Goal: Information Seeking & Learning: Learn about a topic

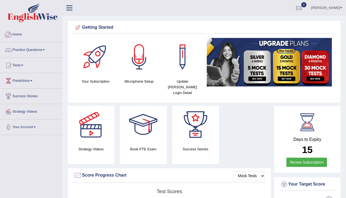
click at [34, 48] on link "Practice Questions" at bounding box center [31, 49] width 62 height 14
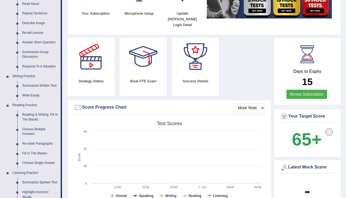
scroll to position [68, 0]
click at [34, 114] on link "Reading & Writing: Fill In The Blanks" at bounding box center [40, 117] width 41 height 14
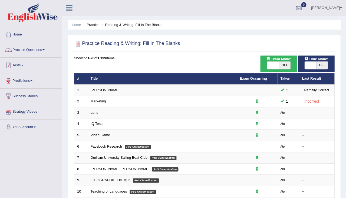
click at [40, 48] on link "Practice Questions" at bounding box center [31, 49] width 62 height 14
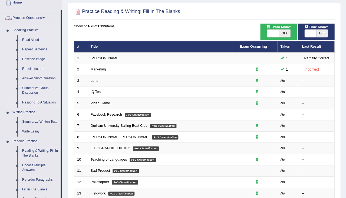
scroll to position [43, 0]
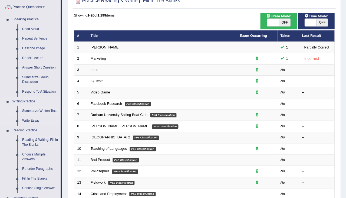
click at [34, 110] on link "Summarize Written Text" at bounding box center [40, 111] width 41 height 10
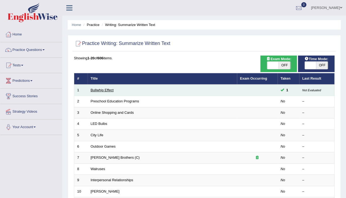
click at [99, 88] on link "Bullwhip Effect" at bounding box center [102, 90] width 23 height 4
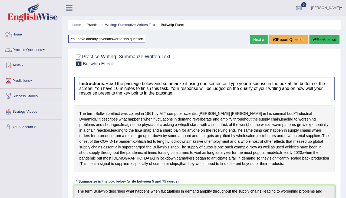
click at [28, 46] on link "Practice Questions" at bounding box center [31, 49] width 62 height 14
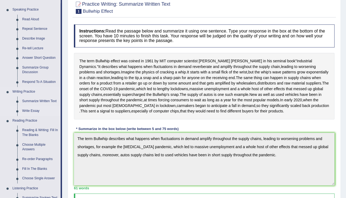
scroll to position [58, 0]
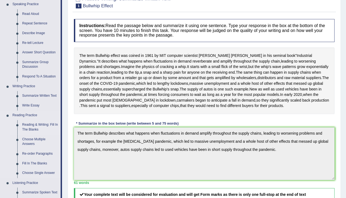
click at [28, 128] on link "Reading & Writing: Fill In The Blanks" at bounding box center [40, 127] width 41 height 14
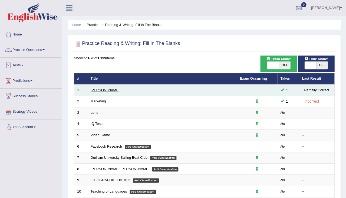
click at [100, 90] on link "[PERSON_NAME]" at bounding box center [105, 90] width 29 height 4
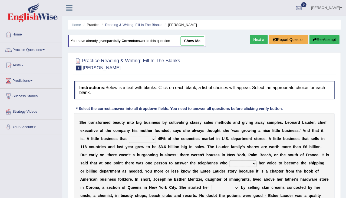
click at [191, 45] on div "You have already given partially correct answer to this question show me" at bounding box center [137, 41] width 138 height 12
click at [194, 37] on link "show me" at bounding box center [192, 40] width 24 height 9
select select "makes"
select select "raised"
select select "enterprise"
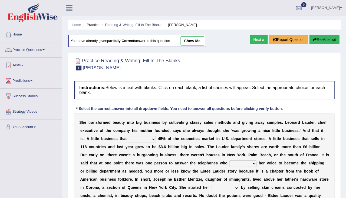
select select "stalked"
select select "potential"
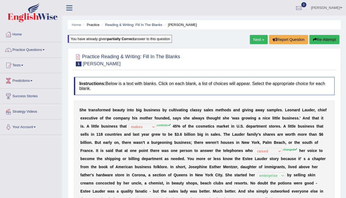
click at [257, 38] on link "Next »" at bounding box center [259, 39] width 18 height 9
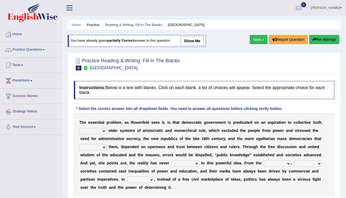
click at [197, 41] on link "show me" at bounding box center [192, 40] width 24 height 9
select select "Unlike"
select select "succeeded"
select select "brought up"
select select "outset"
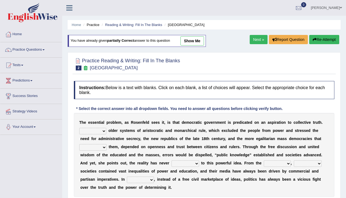
select select "democratic"
select select "power"
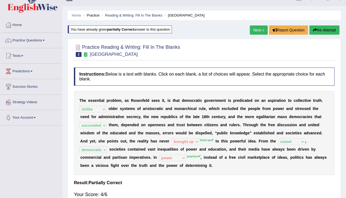
scroll to position [2, 0]
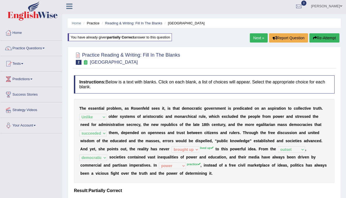
click at [255, 38] on link "Next »" at bounding box center [259, 37] width 18 height 9
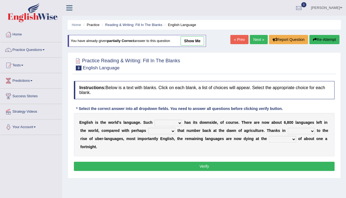
click at [240, 37] on link "« Prev" at bounding box center [239, 39] width 18 height 9
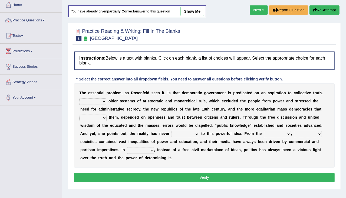
click at [202, 18] on div "You have already given partially correct answer to this question show me" at bounding box center [137, 13] width 139 height 17
click at [202, 16] on div "You have already given partially correct answer to this question show me" at bounding box center [137, 11] width 138 height 12
click at [201, 10] on link "show me" at bounding box center [192, 11] width 24 height 9
select select "Unlike"
select select "succeeded"
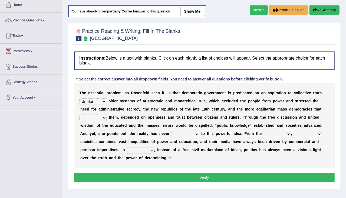
select select "brought up"
select select "outset"
select select "democratic"
select select "power"
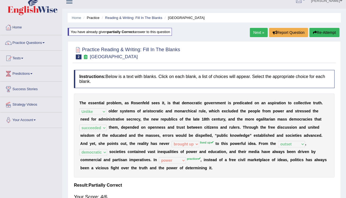
scroll to position [5, 0]
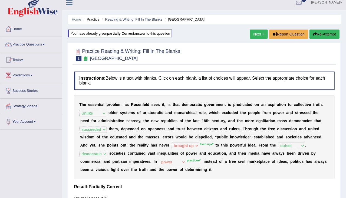
click at [252, 32] on link "Next »" at bounding box center [259, 33] width 18 height 9
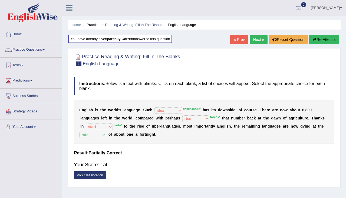
select select "idea"
select select "rise"
select select "start"
select select "rate"
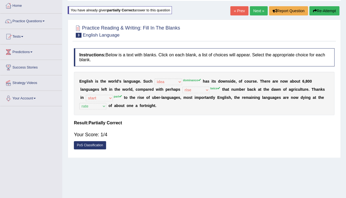
scroll to position [23, 0]
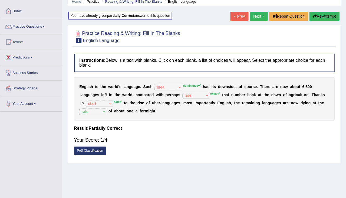
click at [261, 15] on link "Next »" at bounding box center [259, 16] width 18 height 9
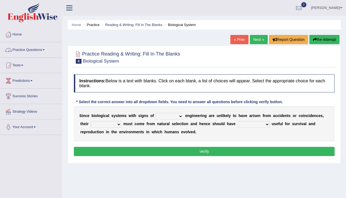
click at [32, 49] on link "Practice Questions" at bounding box center [31, 49] width 62 height 14
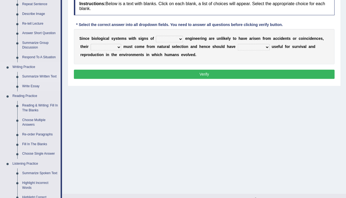
scroll to position [81, 0]
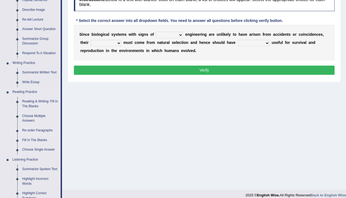
click at [35, 130] on link "Re-order Paragraphs" at bounding box center [40, 131] width 41 height 10
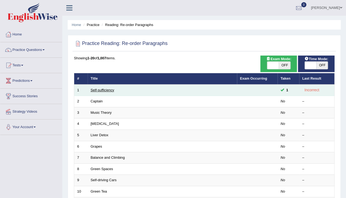
click at [104, 88] on link "Self-sufficiency" at bounding box center [103, 90] width 24 height 4
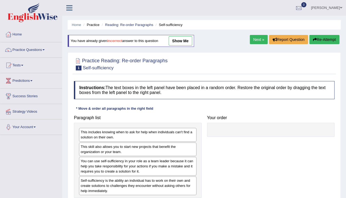
click at [184, 42] on link "show me" at bounding box center [181, 40] width 24 height 9
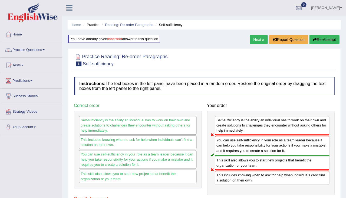
click at [254, 42] on link "Next »" at bounding box center [259, 39] width 18 height 9
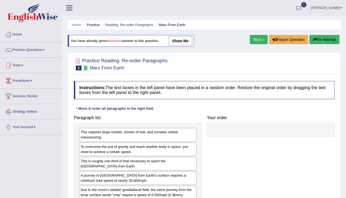
click at [187, 42] on link "show me" at bounding box center [181, 40] width 24 height 9
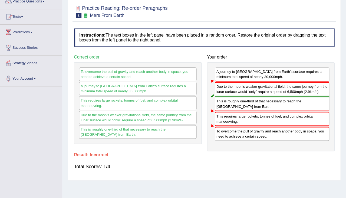
scroll to position [48, 0]
click at [313, 127] on div "To overcome the pull of gravity and reach another body in space, you need to ac…" at bounding box center [272, 133] width 115 height 14
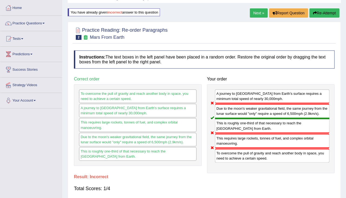
scroll to position [18, 0]
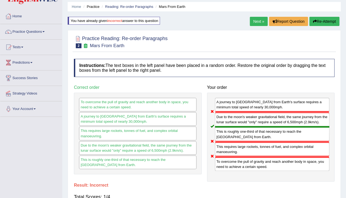
click at [254, 24] on link "Next »" at bounding box center [259, 21] width 18 height 9
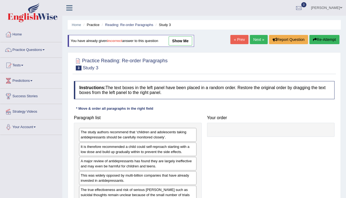
click at [181, 34] on div "Home Practice Reading: Re-order Paragraphs Study 3 You have already given incor…" at bounding box center [204, 135] width 284 height 271
click at [181, 36] on link "show me" at bounding box center [181, 40] width 24 height 9
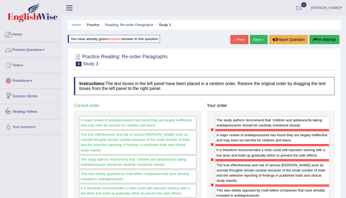
click at [29, 51] on link "Practice Questions" at bounding box center [31, 49] width 62 height 14
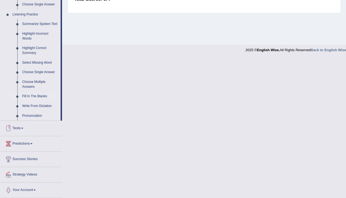
scroll to position [228, 0]
click at [32, 105] on link "Write From Dictation" at bounding box center [40, 106] width 41 height 10
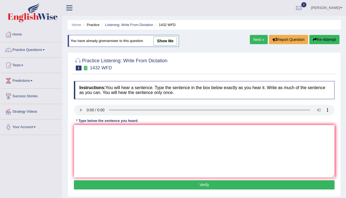
click at [174, 39] on link "show me" at bounding box center [165, 40] width 24 height 9
type textarea "Most of the physical activities are is a benificial for your you health."
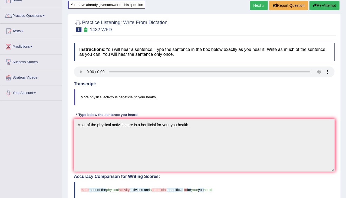
scroll to position [19, 0]
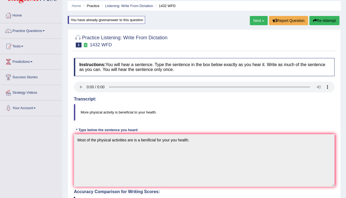
click at [259, 21] on link "Next »" at bounding box center [259, 20] width 18 height 9
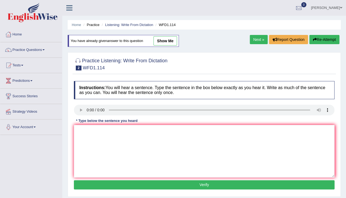
click at [170, 42] on link "show me" at bounding box center [165, 40] width 24 height 9
type textarea "The authors is ealry is more a experimentals experimental."
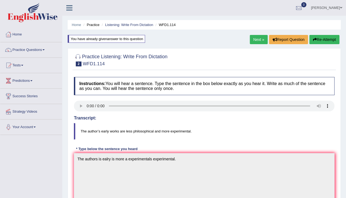
click at [257, 39] on link "Next »" at bounding box center [259, 39] width 18 height 9
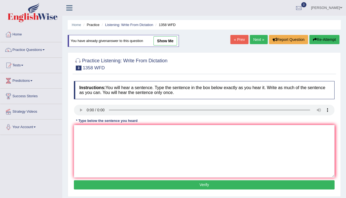
click at [163, 40] on link "show me" at bounding box center [165, 40] width 24 height 9
type textarea "Communication skills skill are is became become more important in recents recen…"
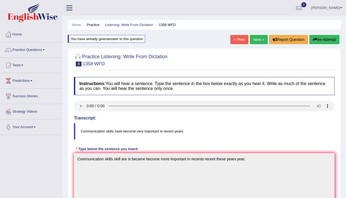
click at [260, 42] on link "Next »" at bounding box center [259, 39] width 18 height 9
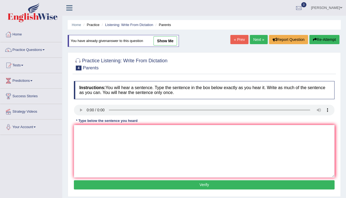
click at [166, 41] on link "show me" at bounding box center [165, 40] width 24 height 9
type textarea "Parents parent are is envolded in their the education of their a children child…"
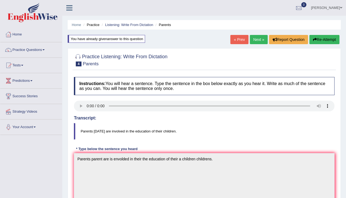
click at [259, 37] on link "Next »" at bounding box center [259, 39] width 18 height 9
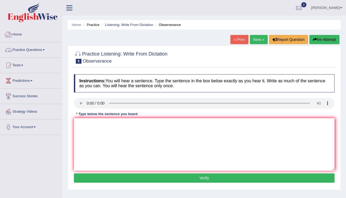
click at [21, 37] on link "Home" at bounding box center [31, 34] width 62 height 14
